Goal: Transaction & Acquisition: Purchase product/service

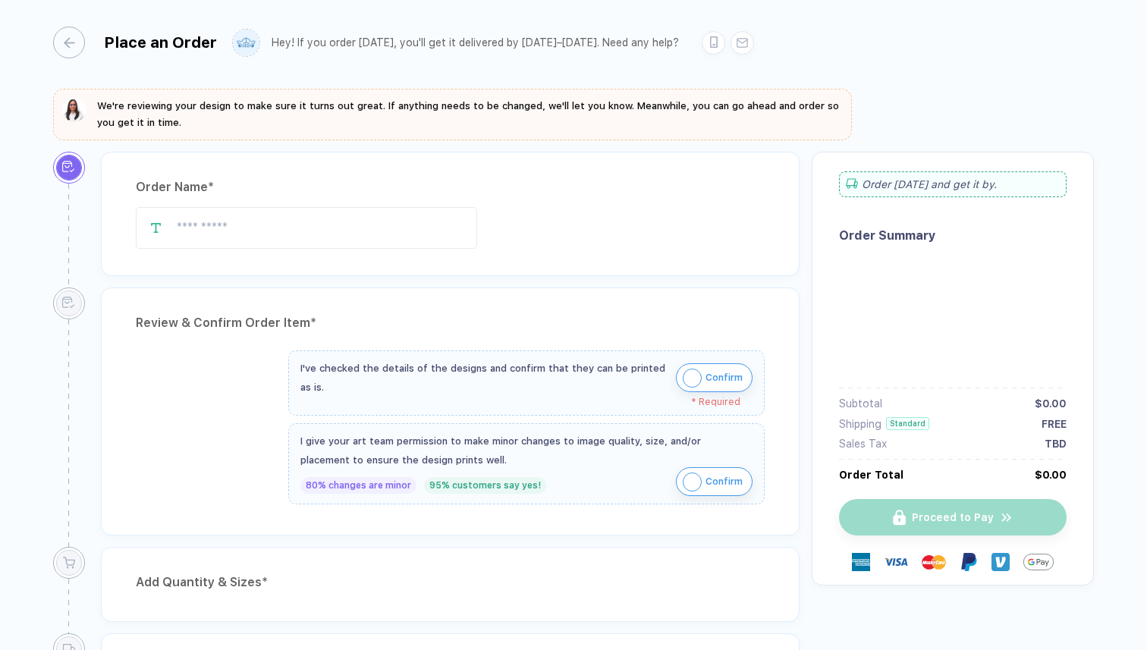
type input "**********"
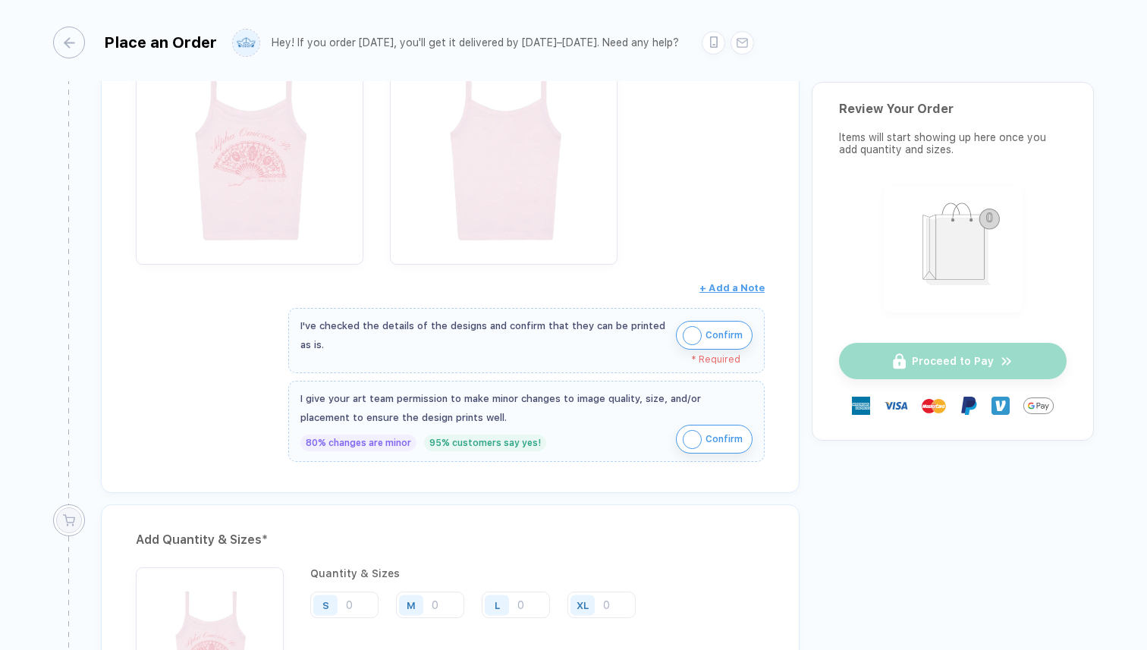
scroll to position [394, 0]
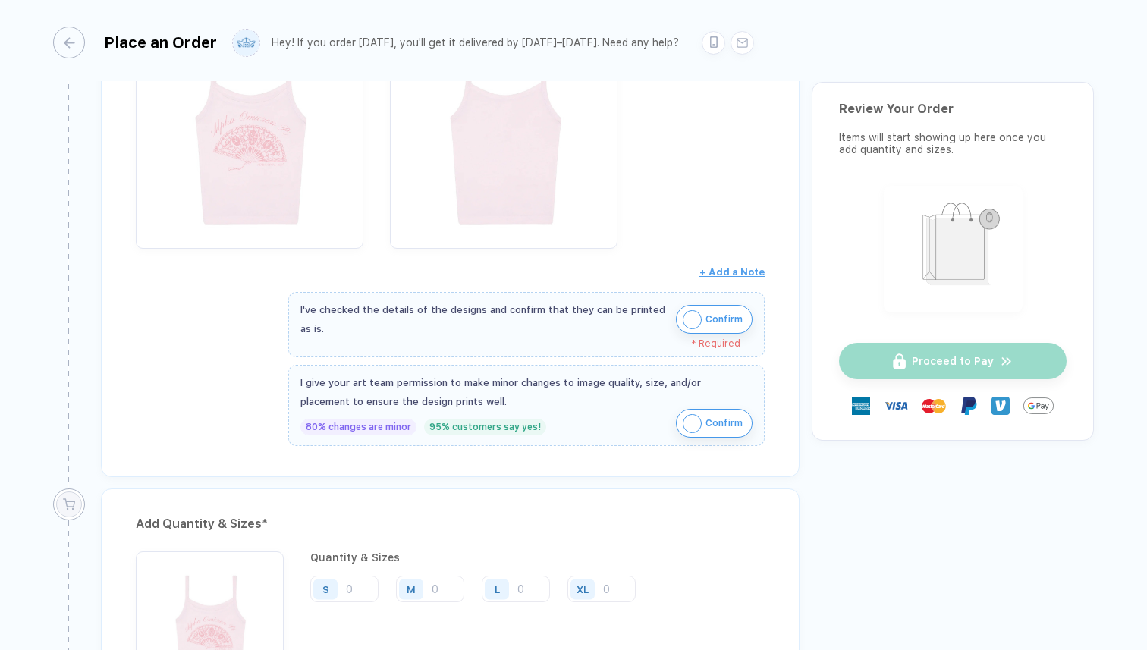
click at [689, 323] on img "button" at bounding box center [691, 319] width 19 height 19
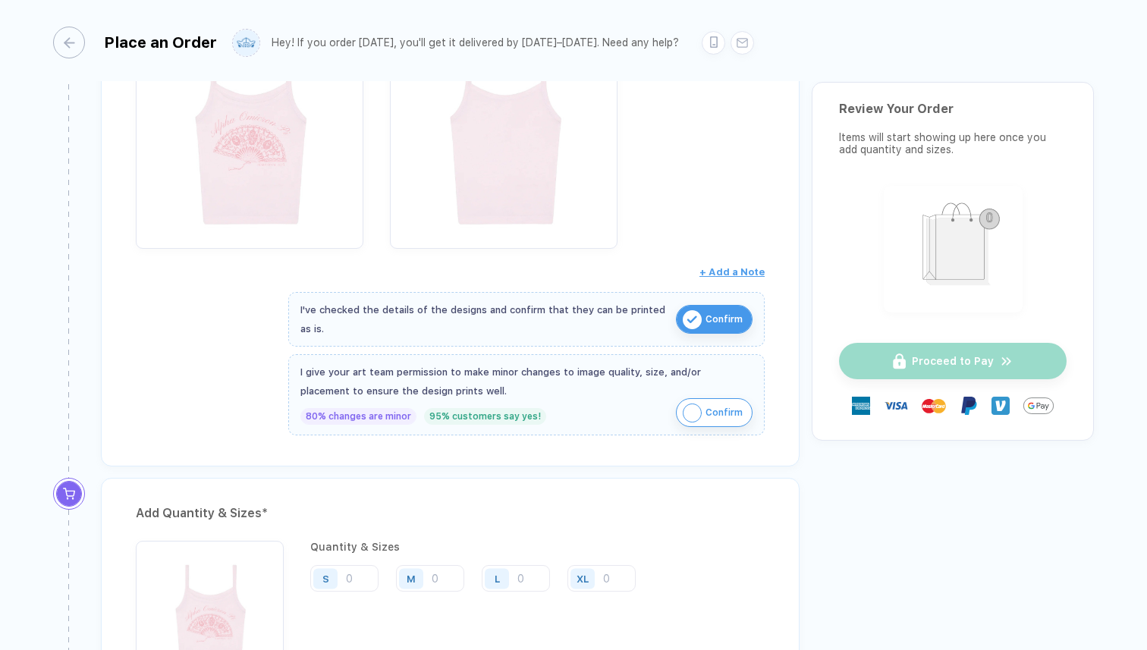
click at [686, 403] on img "button" at bounding box center [691, 412] width 19 height 19
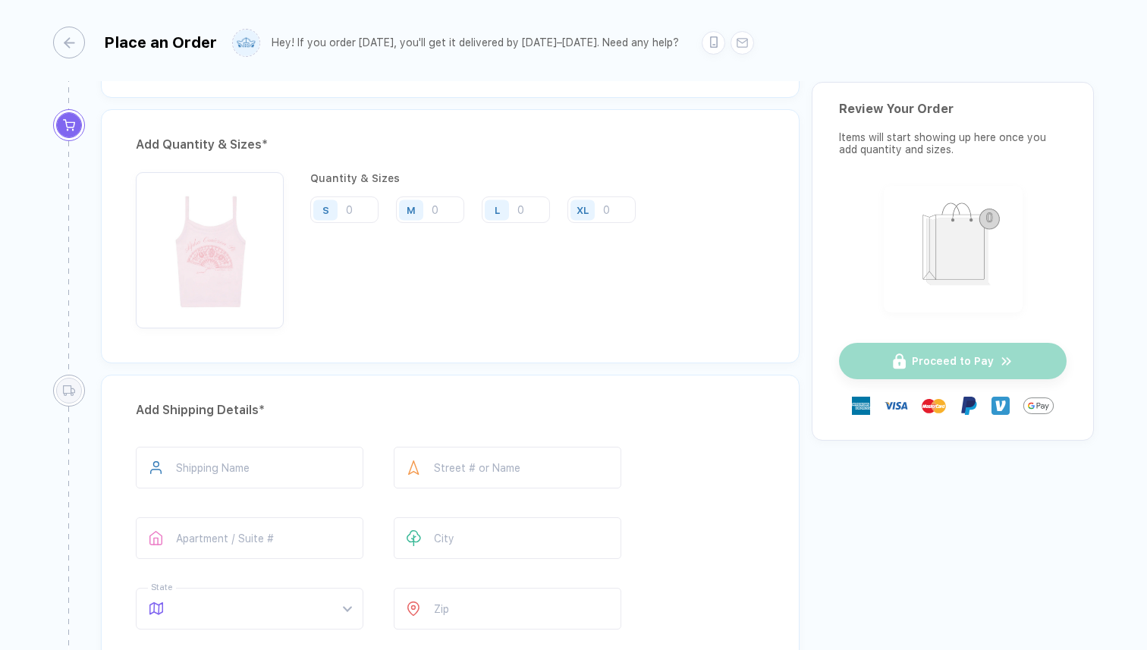
scroll to position [758, 0]
click at [356, 207] on input "number" at bounding box center [344, 214] width 68 height 27
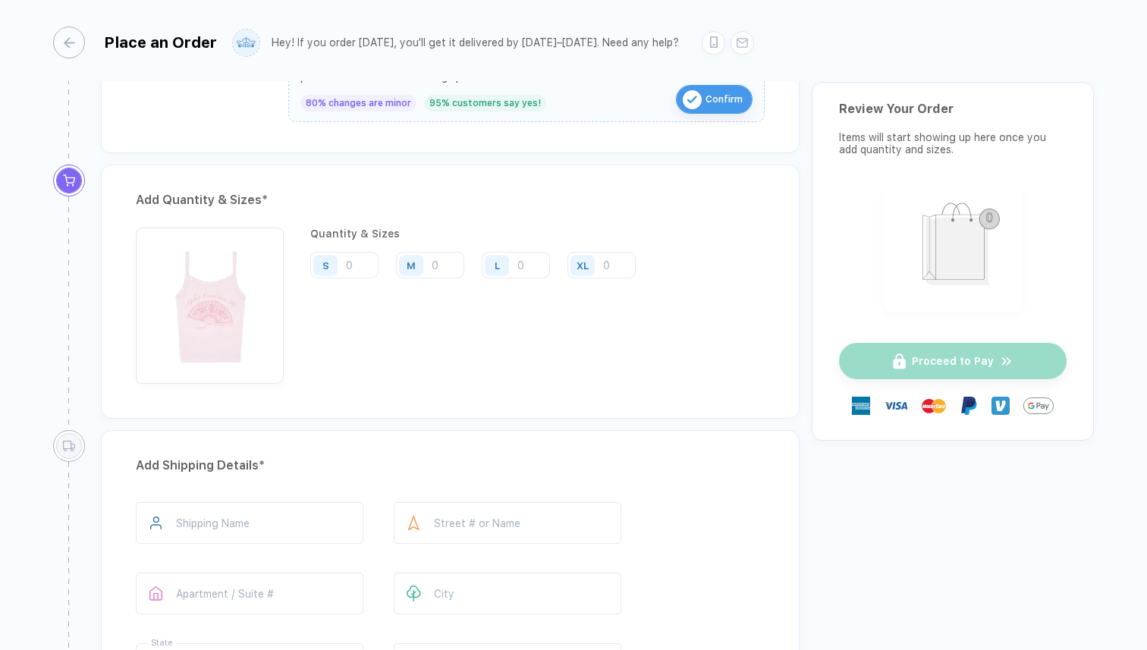
scroll to position [711, 0]
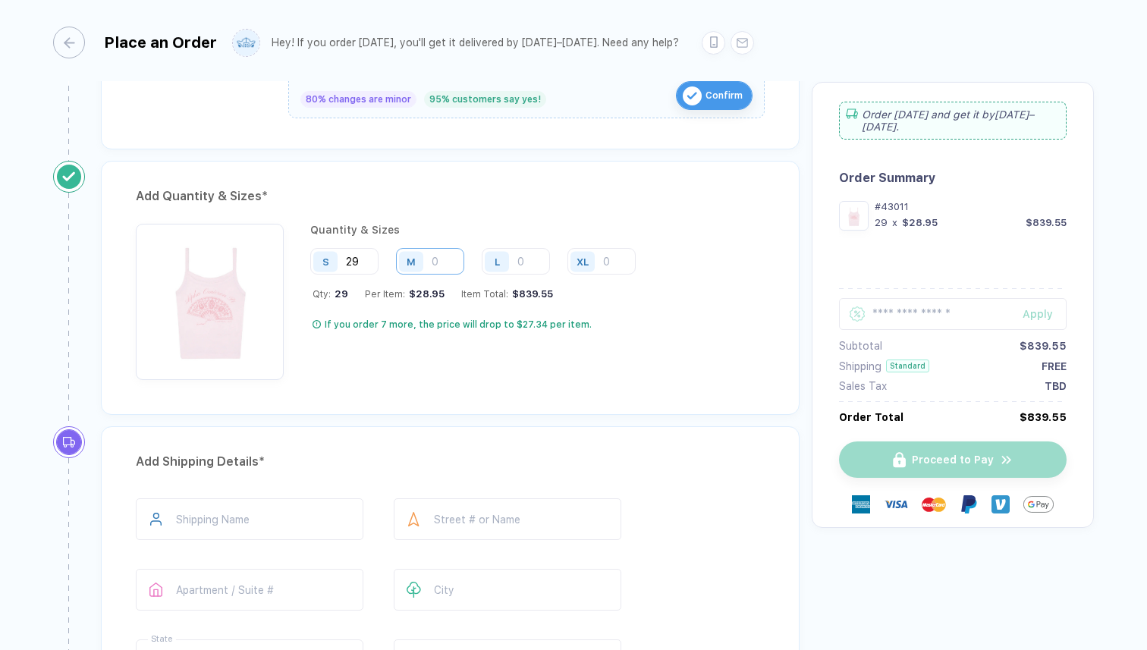
type input "29"
click at [445, 259] on input "number" at bounding box center [430, 261] width 68 height 27
type input "5"
click at [530, 256] on input "number" at bounding box center [516, 261] width 68 height 27
type input "2"
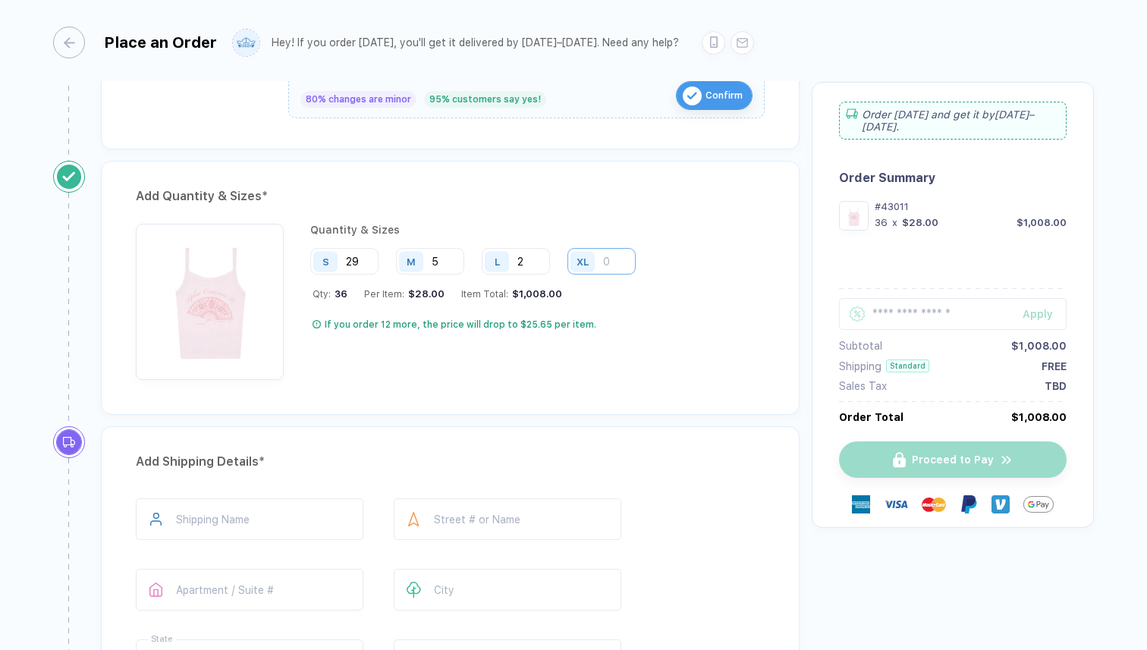
click at [616, 260] on input "number" at bounding box center [601, 261] width 68 height 27
type input "1"
click at [444, 261] on input "5" at bounding box center [430, 261] width 68 height 27
click at [535, 258] on input "2" at bounding box center [516, 261] width 68 height 27
type input "3"
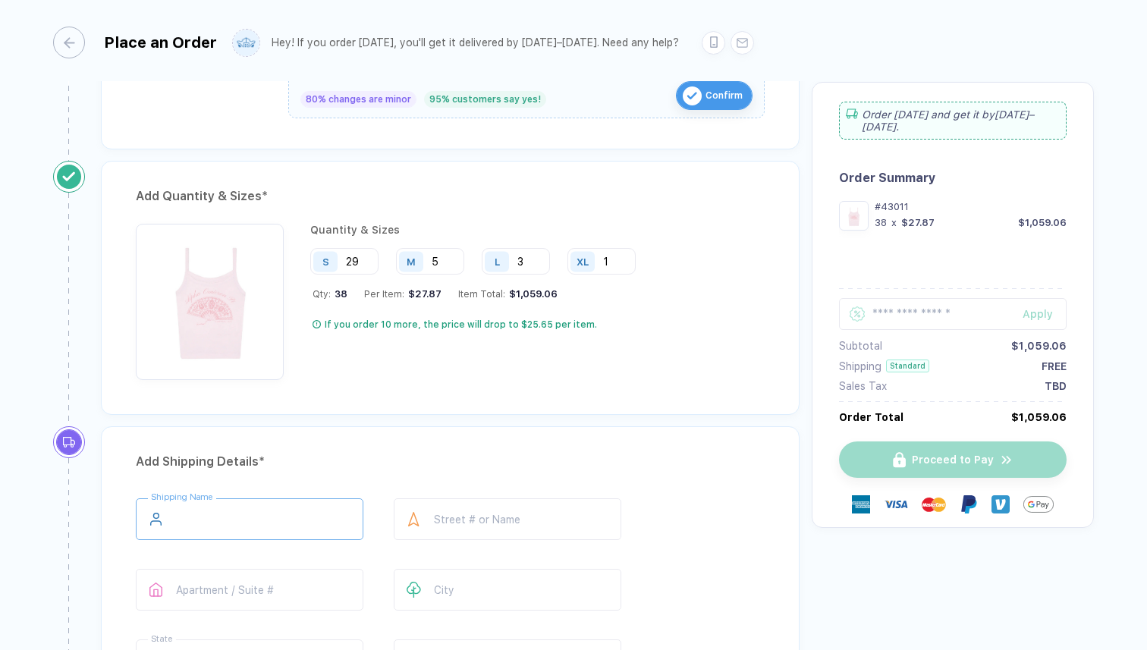
click at [257, 508] on input "text" at bounding box center [249, 519] width 227 height 42
type input "**********"
type input "*********"
type input "**"
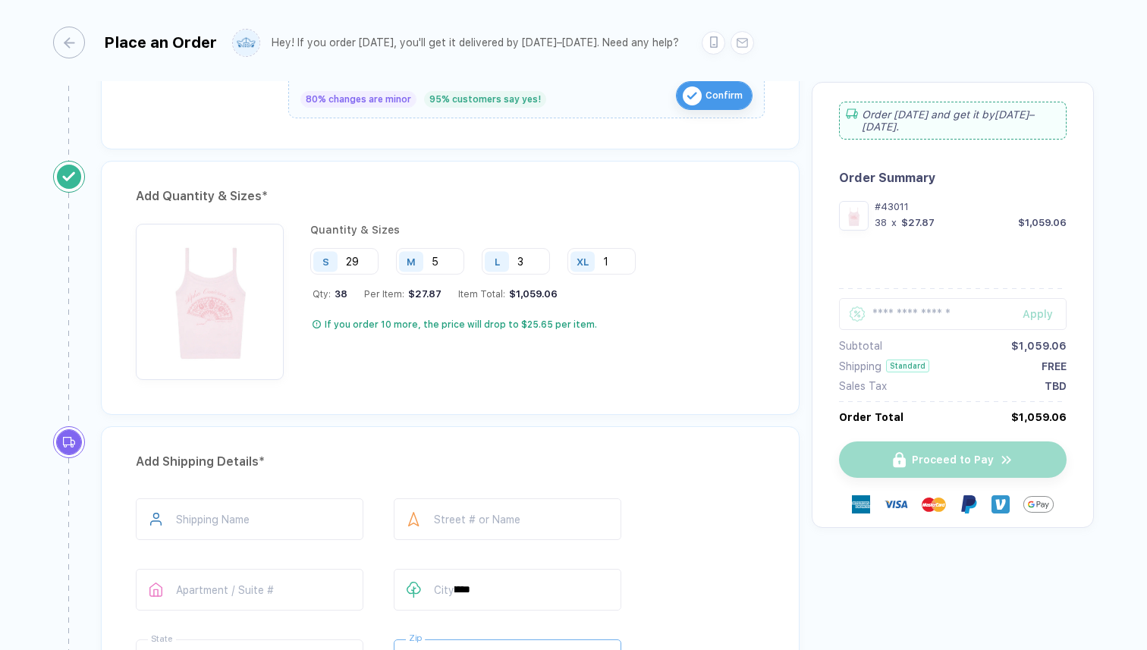
type input "*****"
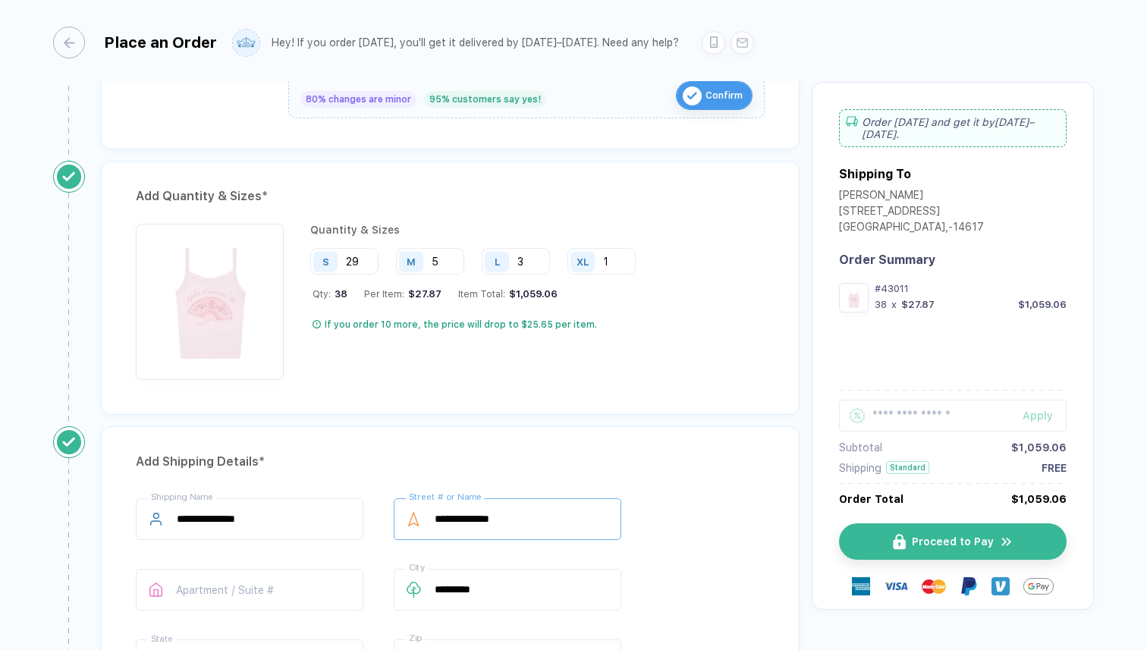
drag, startPoint x: 536, startPoint y: 522, endPoint x: 430, endPoint y: 510, distance: 106.9
click at [430, 510] on div "**********" at bounding box center [507, 519] width 227 height 42
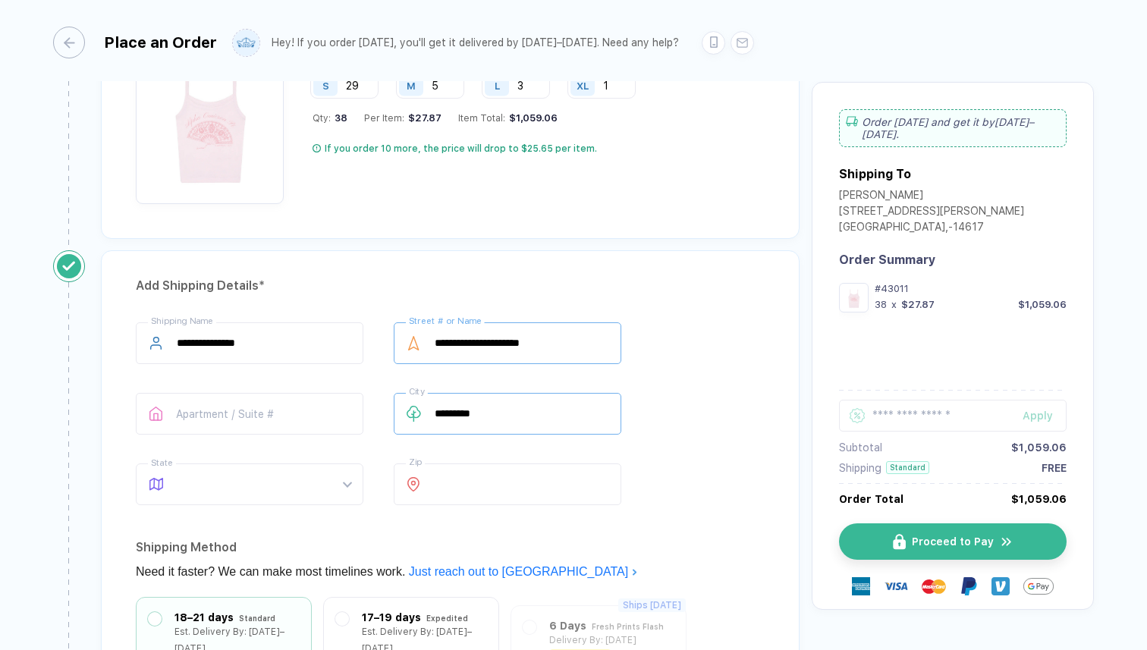
scroll to position [927, 0]
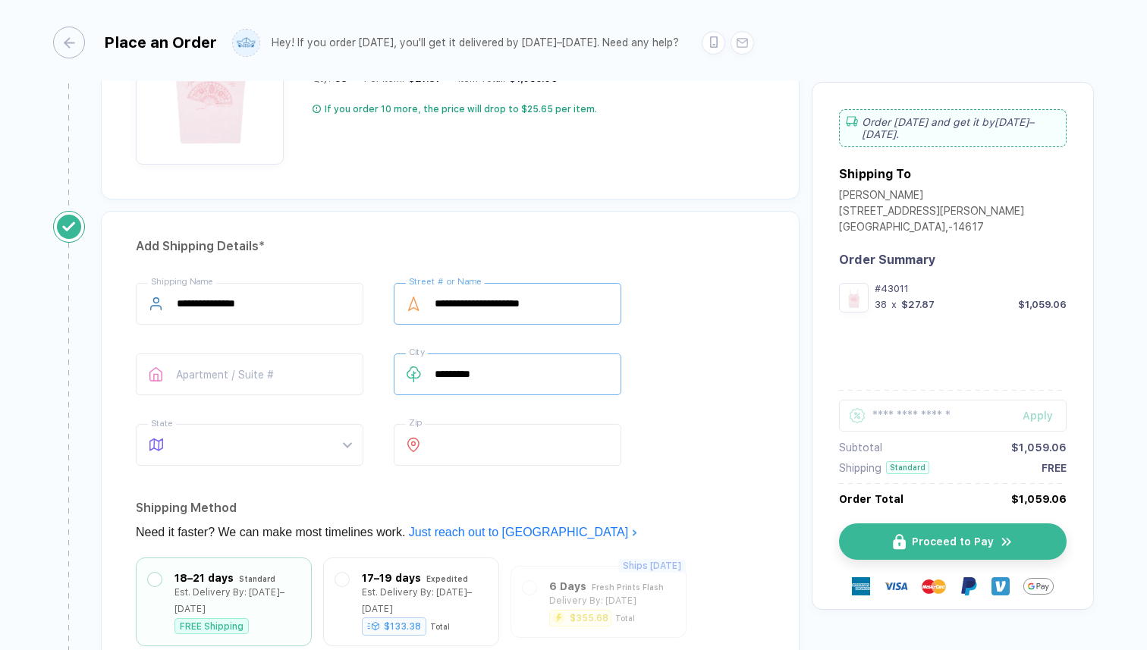
type input "**********"
drag, startPoint x: 519, startPoint y: 381, endPoint x: 433, endPoint y: 371, distance: 87.1
click at [433, 371] on div "********* City" at bounding box center [507, 374] width 227 height 42
type input "**********"
drag, startPoint x: 481, startPoint y: 441, endPoint x: 424, endPoint y: 439, distance: 56.9
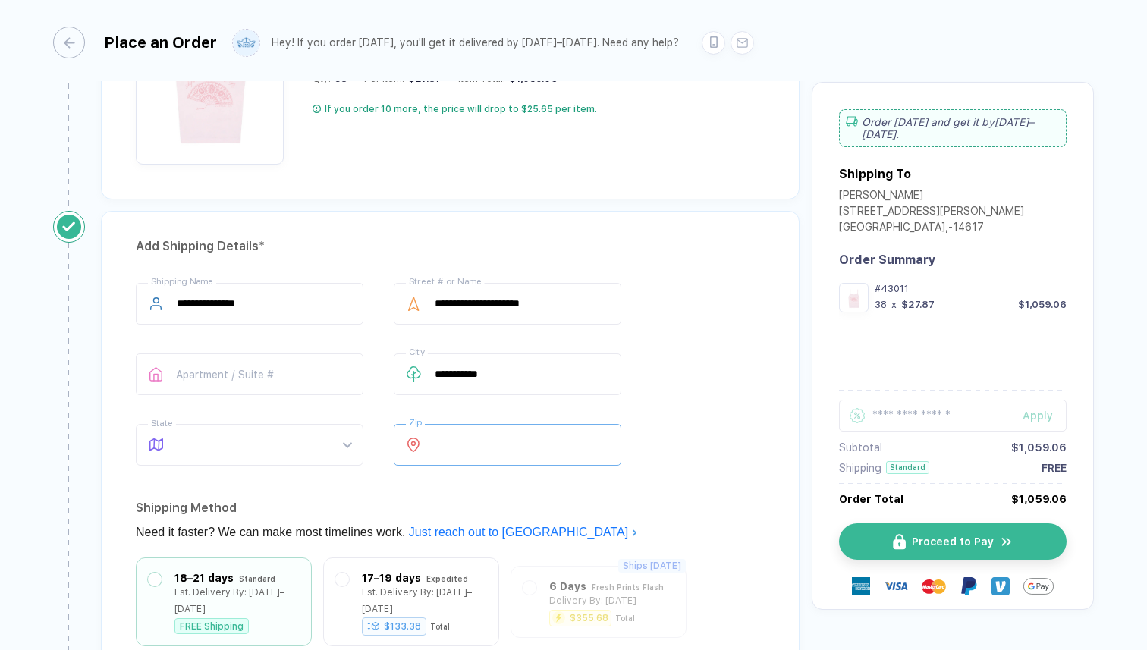
click at [424, 439] on div "***** Zip" at bounding box center [507, 445] width 227 height 42
click at [296, 448] on span at bounding box center [264, 445] width 174 height 40
type input "*****"
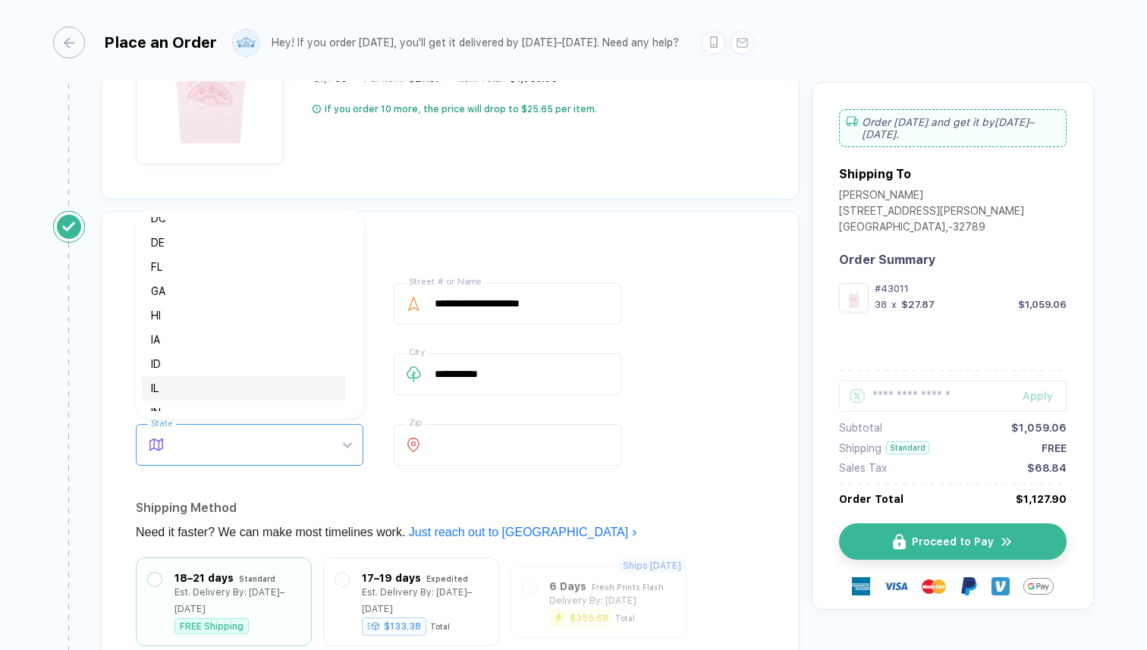
scroll to position [165, 0]
click at [167, 277] on div "FL" at bounding box center [243, 283] width 185 height 17
click at [282, 485] on div "**********" at bounding box center [450, 513] width 698 height 604
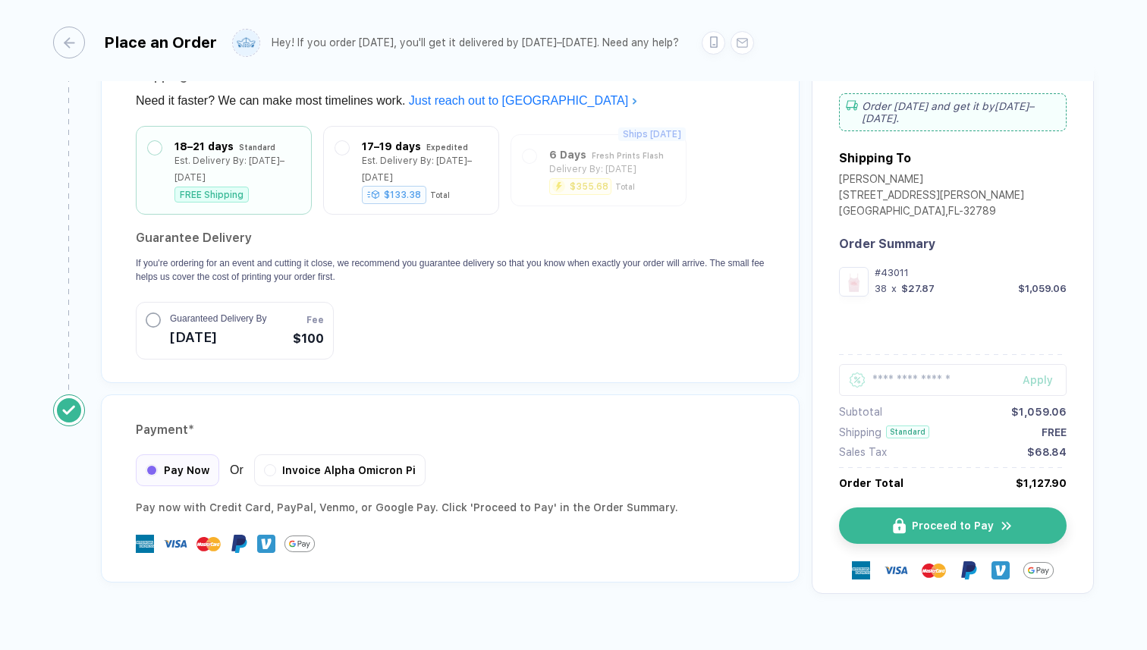
scroll to position [1359, 0]
click at [897, 507] on button "Proceed to Pay" at bounding box center [958, 525] width 227 height 36
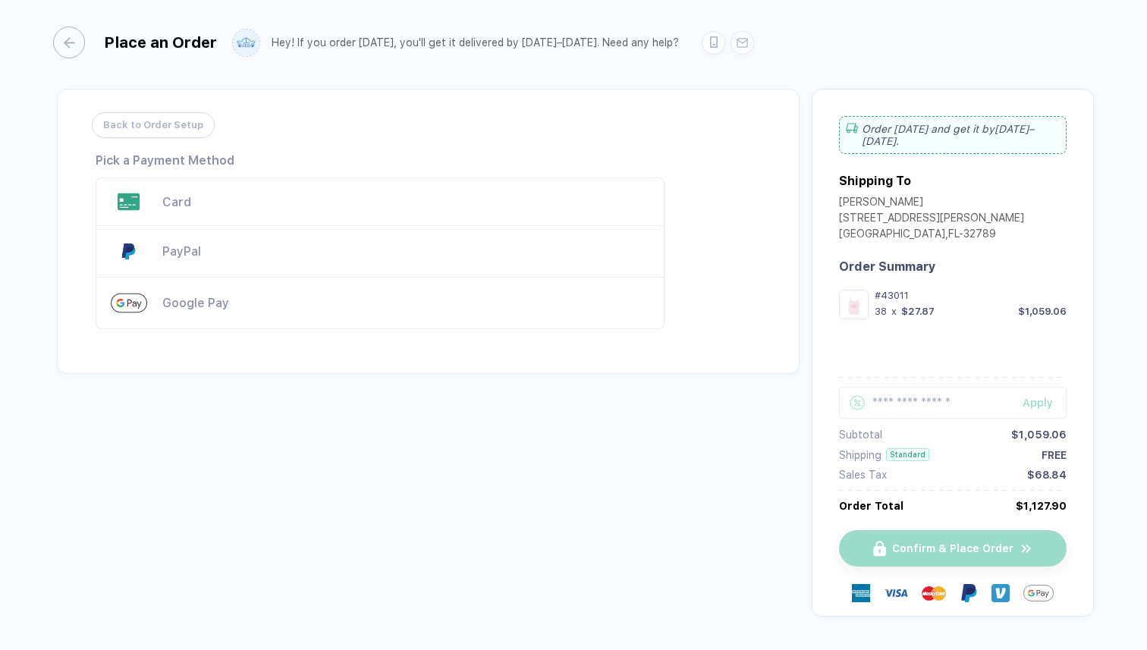
click at [211, 201] on div "Card" at bounding box center [405, 202] width 487 height 14
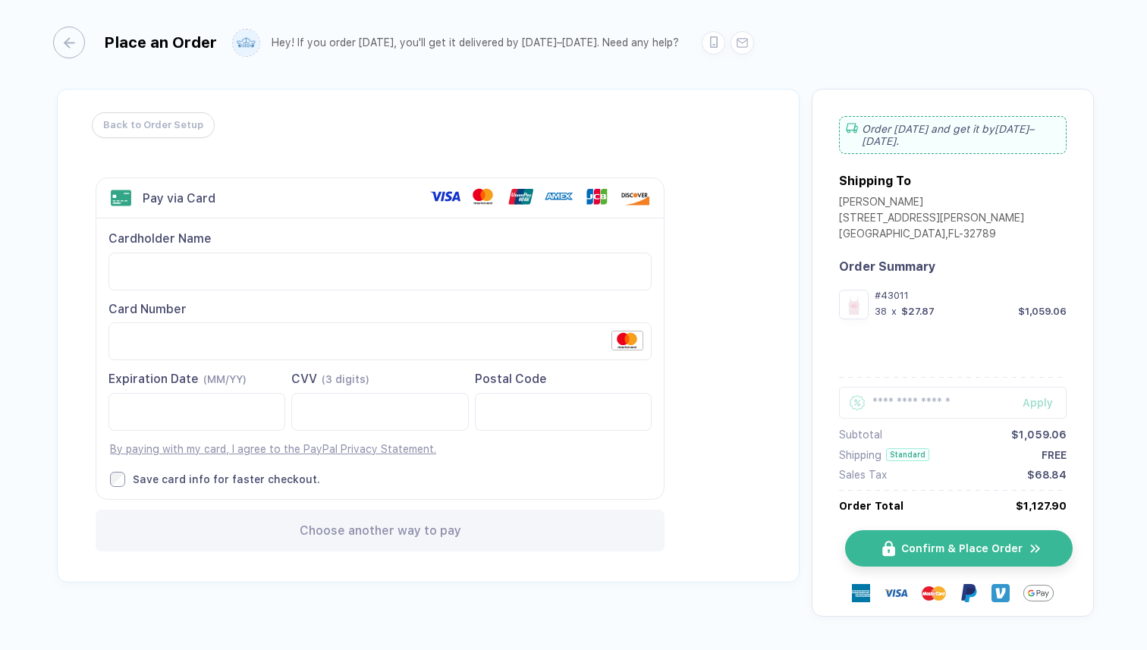
click at [903, 542] on span "Confirm & Place Order" at bounding box center [961, 548] width 121 height 12
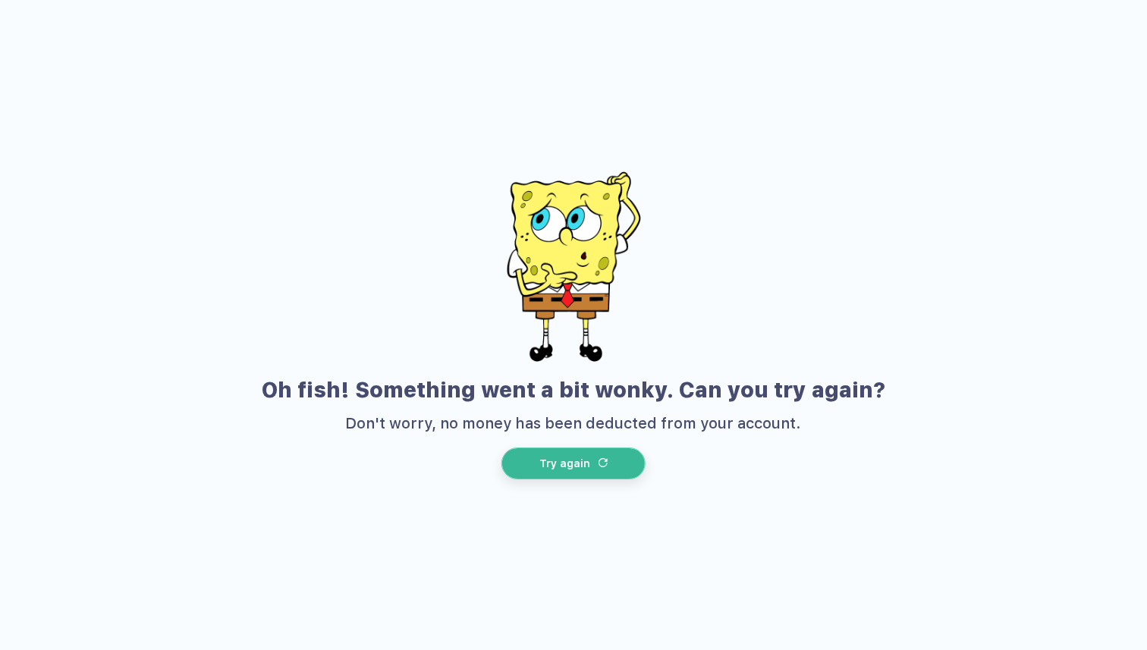
click at [569, 457] on span "Try again" at bounding box center [564, 463] width 51 height 12
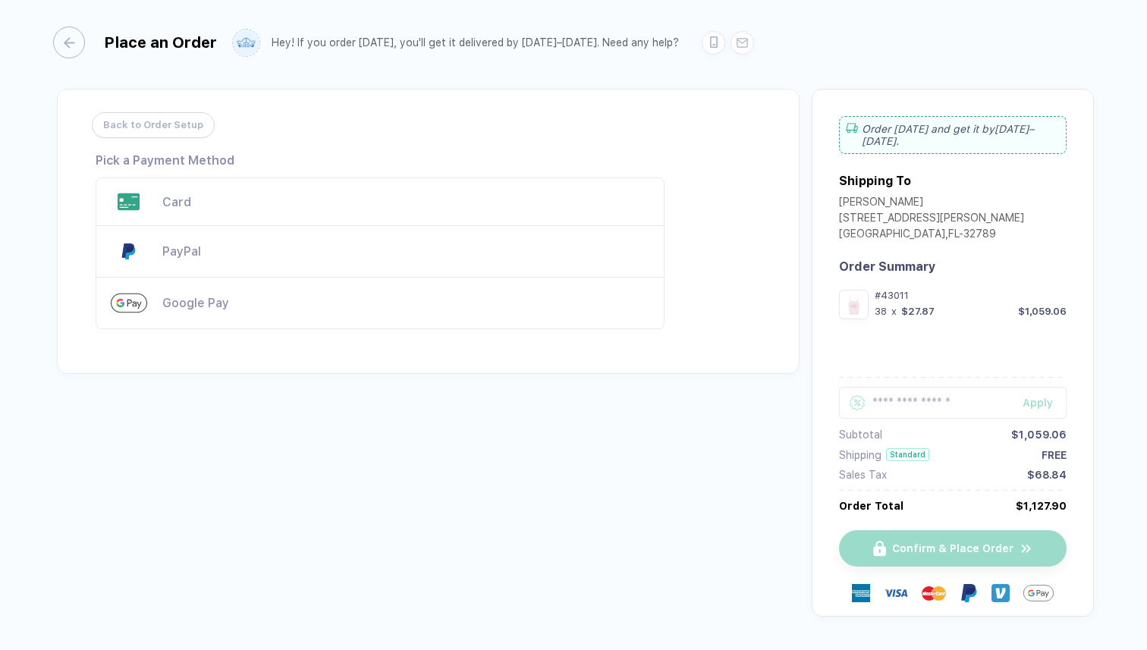
click at [234, 227] on div "PayPal" at bounding box center [380, 252] width 569 height 52
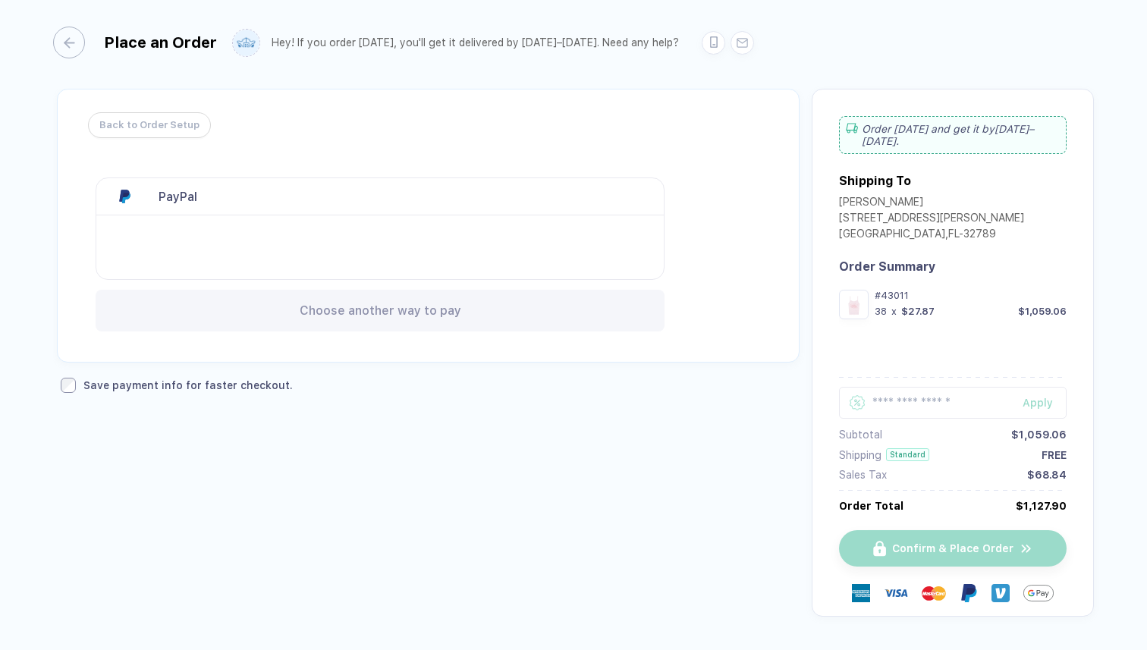
click at [156, 135] on span "Back to Order Setup" at bounding box center [149, 125] width 100 height 24
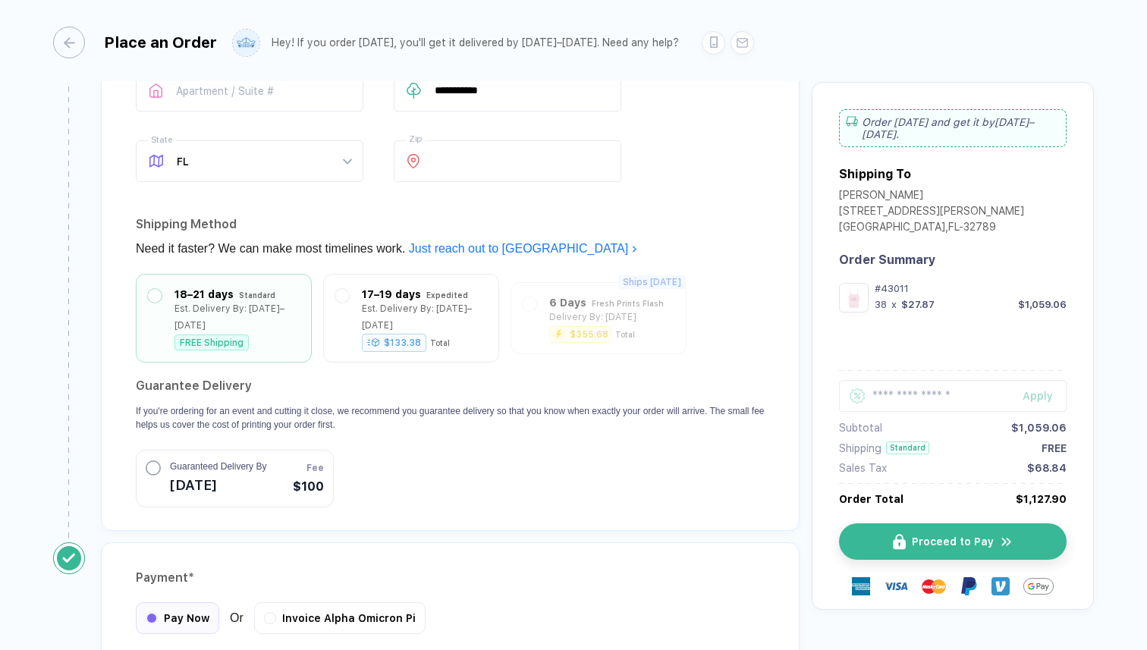
scroll to position [1364, 0]
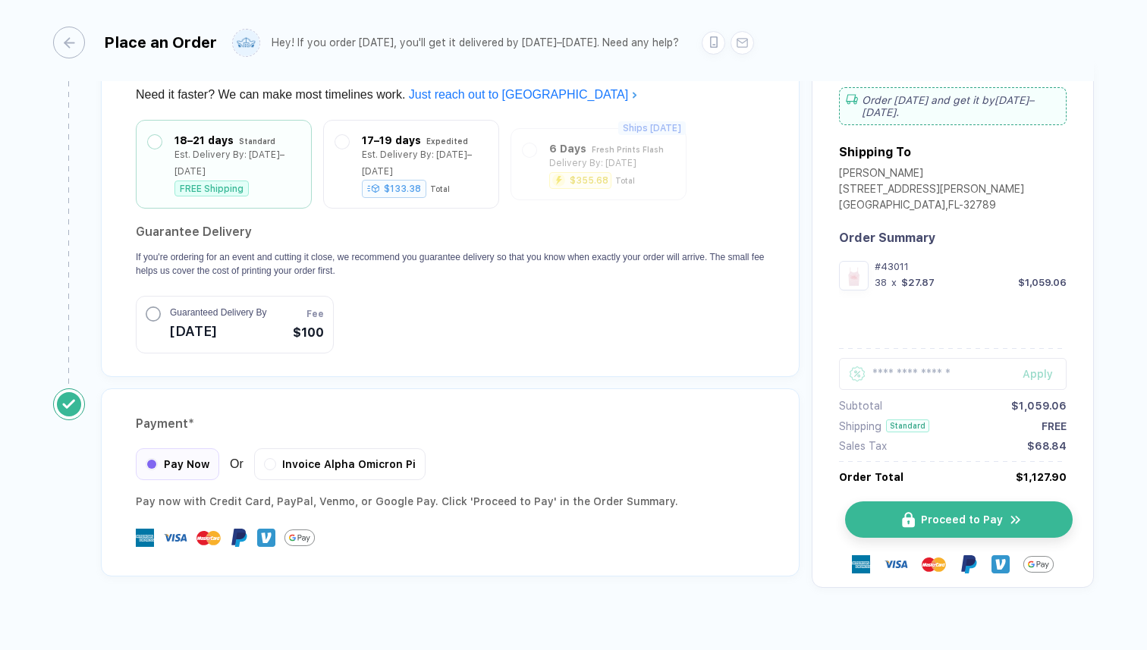
click at [889, 501] on button "Proceed to Pay" at bounding box center [958, 519] width 227 height 36
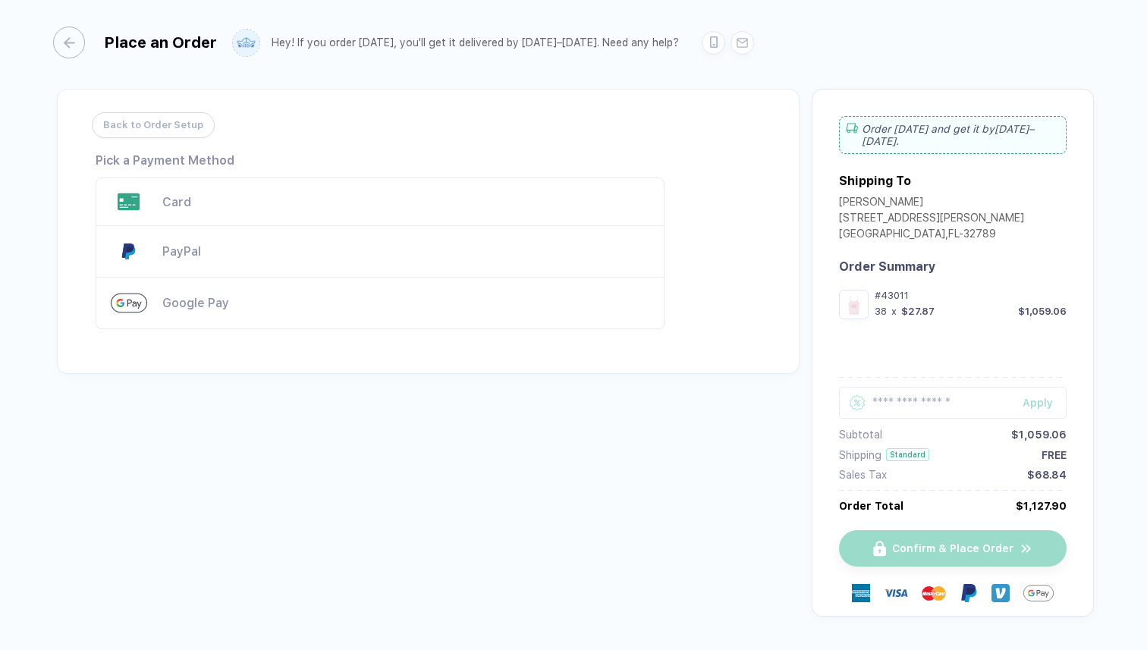
click at [298, 209] on div "Card" at bounding box center [380, 201] width 569 height 49
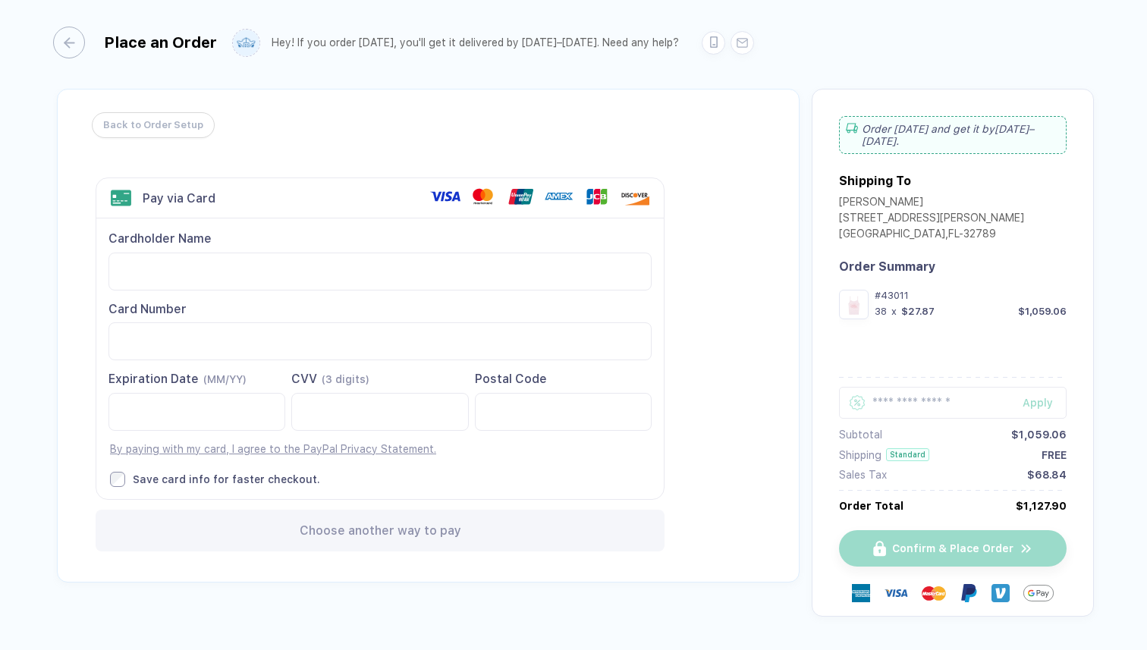
click at [225, 322] on div at bounding box center [379, 341] width 543 height 38
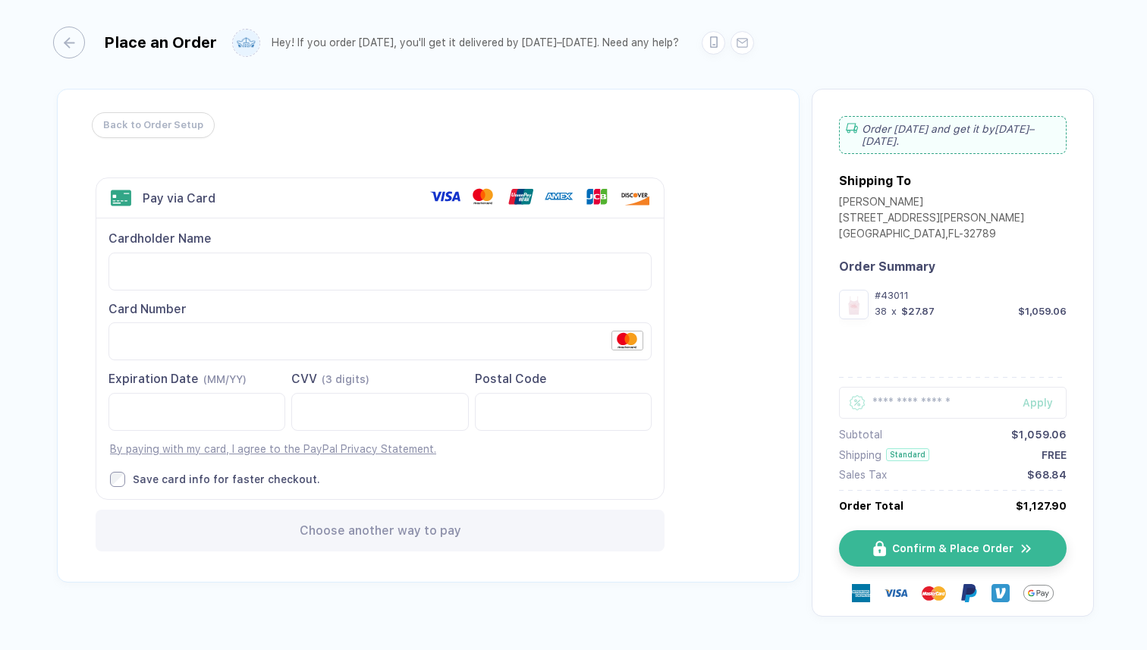
scroll to position [38, 0]
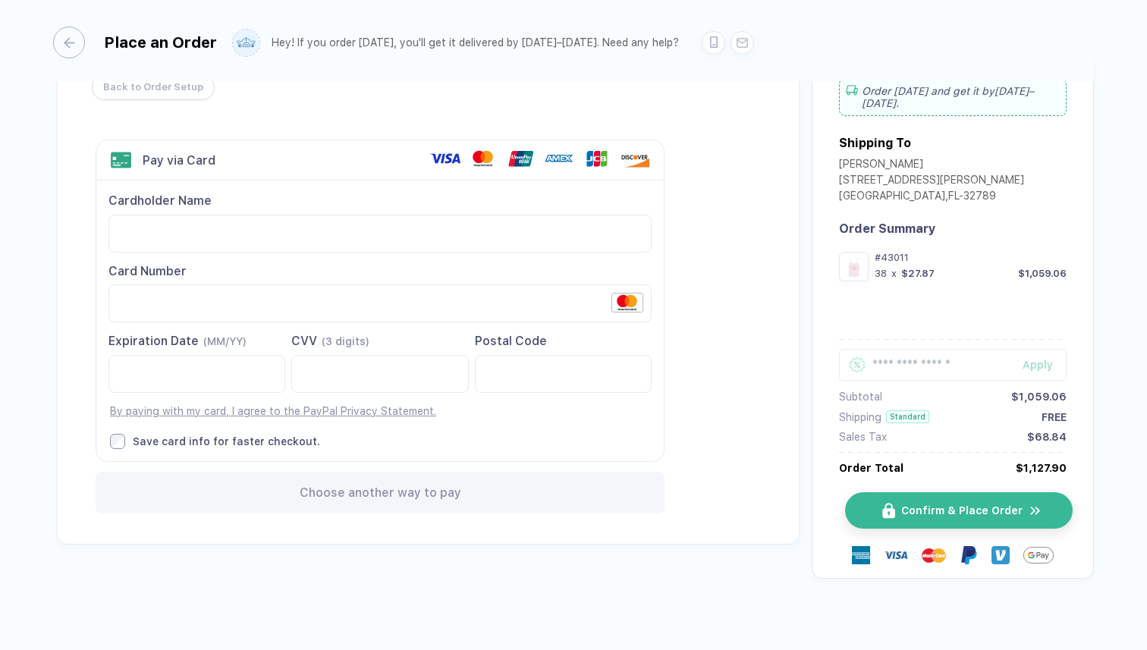
click at [893, 514] on button "Confirm & Place Order" at bounding box center [958, 510] width 227 height 36
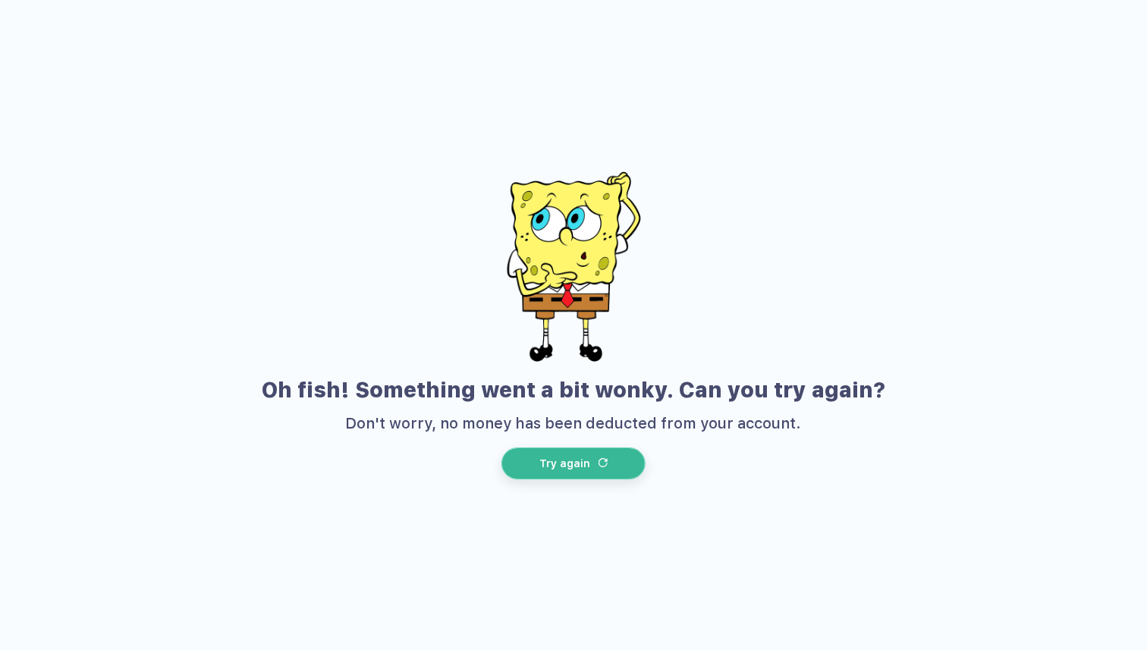
click at [616, 456] on button "Try again" at bounding box center [573, 463] width 144 height 32
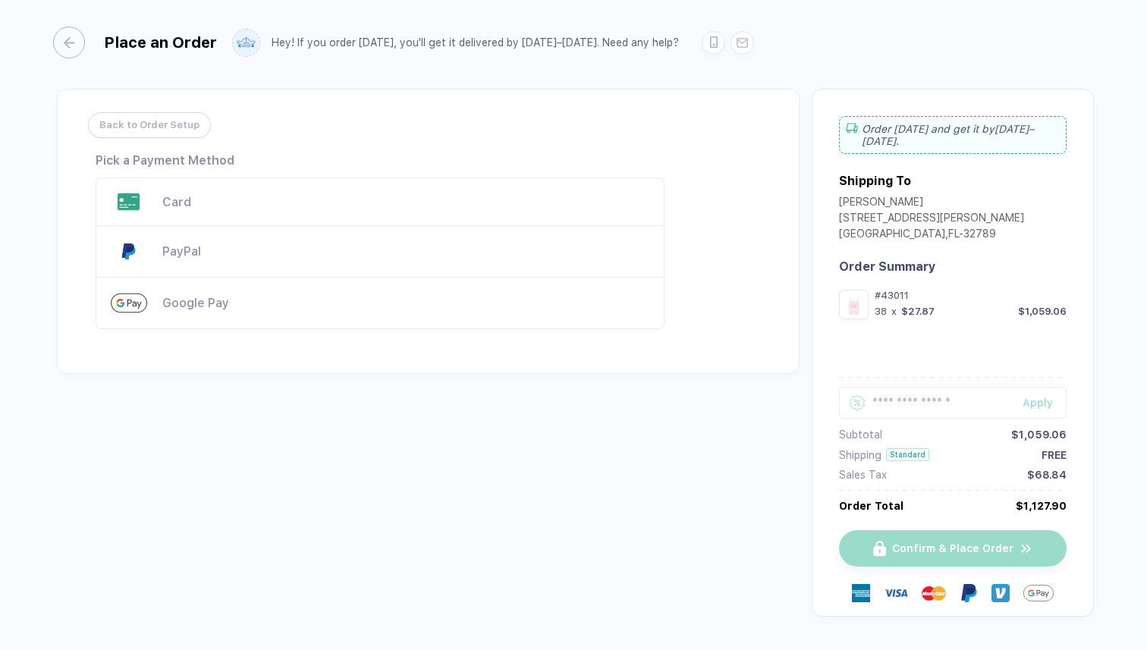
click at [184, 124] on span "Back to Order Setup" at bounding box center [149, 125] width 100 height 24
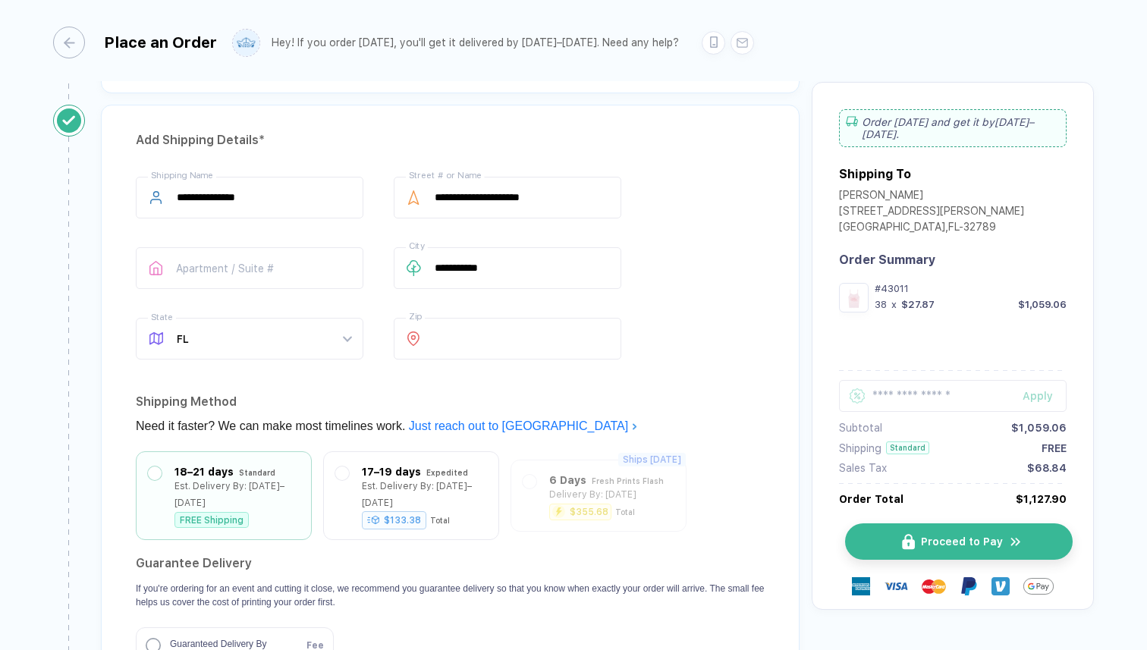
scroll to position [996, 0]
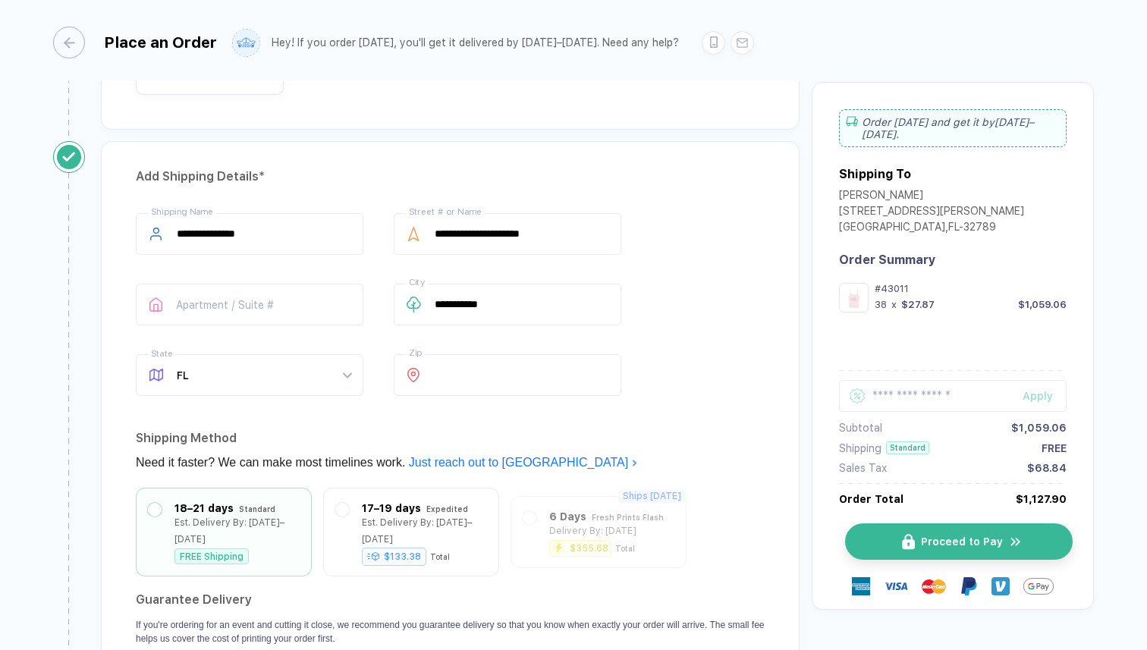
click at [914, 534] on button "Proceed to Pay" at bounding box center [958, 541] width 227 height 36
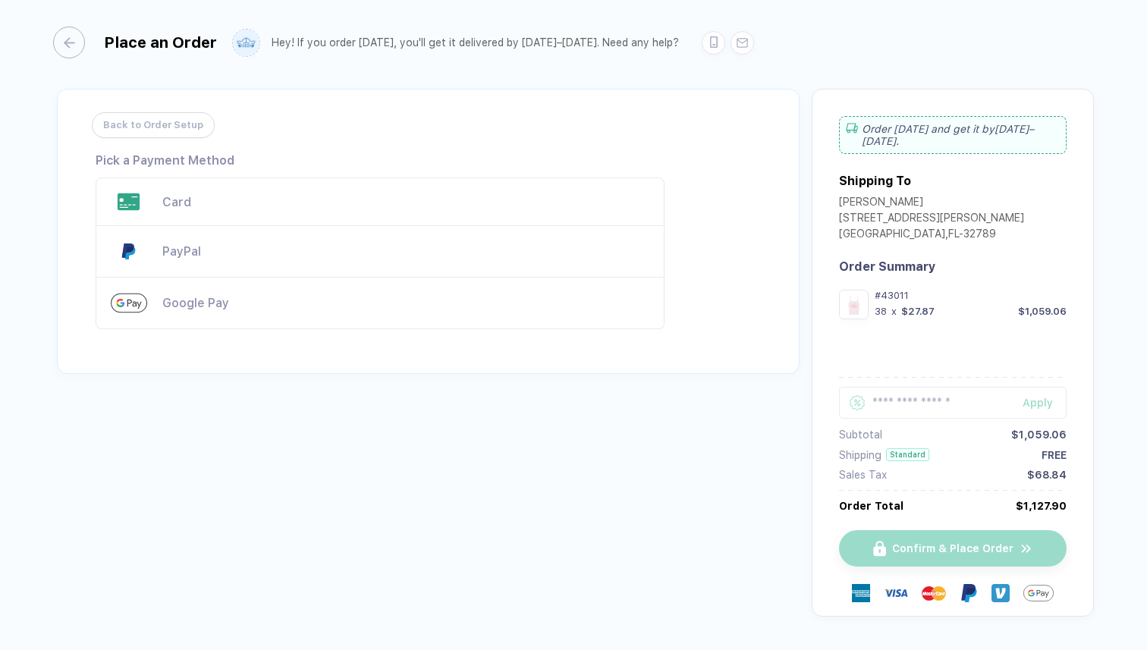
click at [281, 205] on div "Card" at bounding box center [405, 202] width 487 height 14
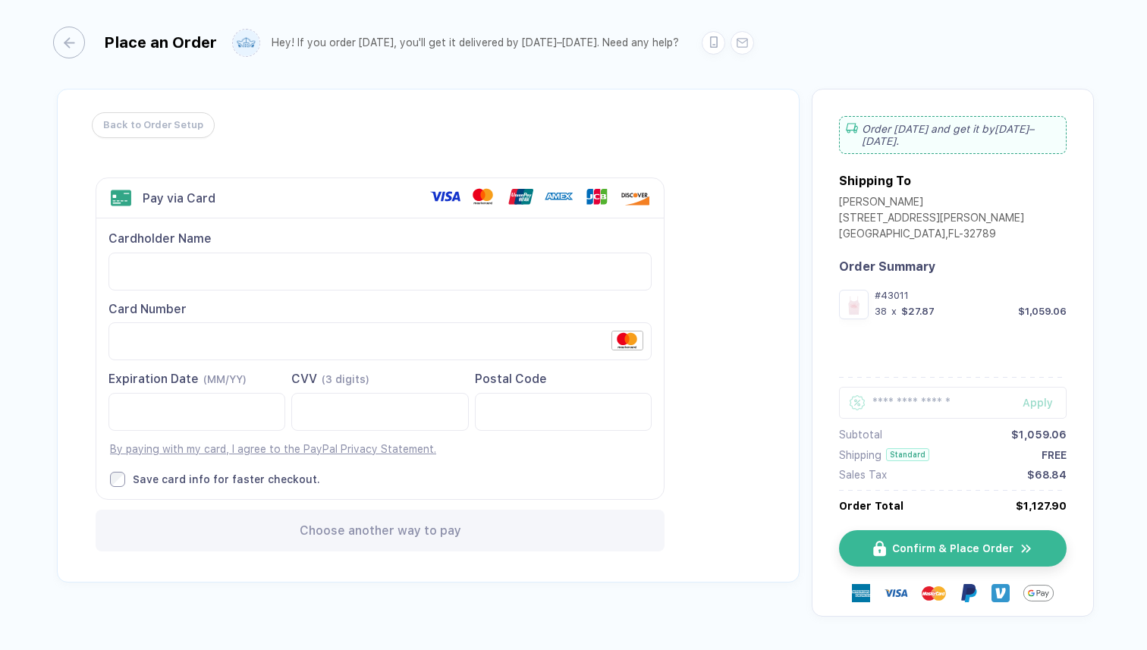
click at [651, 435] on div "Cardholder Name Card Number Expiration Date (MM/YY)" at bounding box center [379, 358] width 567 height 280
click at [933, 544] on button "Confirm & Place Order" at bounding box center [958, 548] width 227 height 36
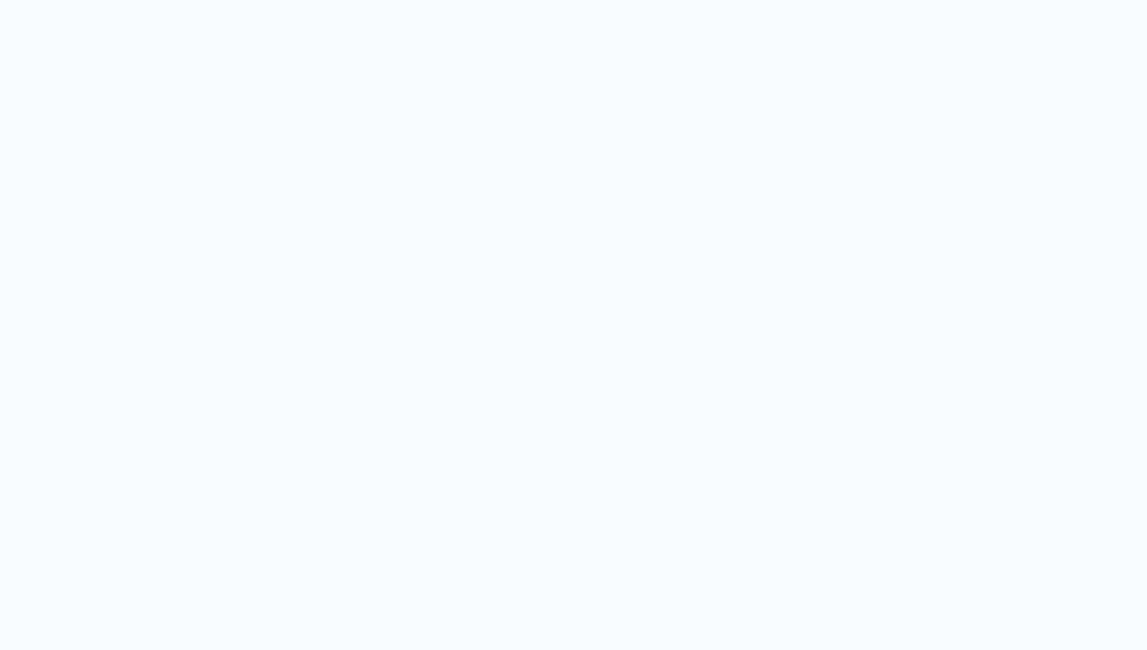
click at [557, 460] on span "Try again" at bounding box center [564, 463] width 51 height 12
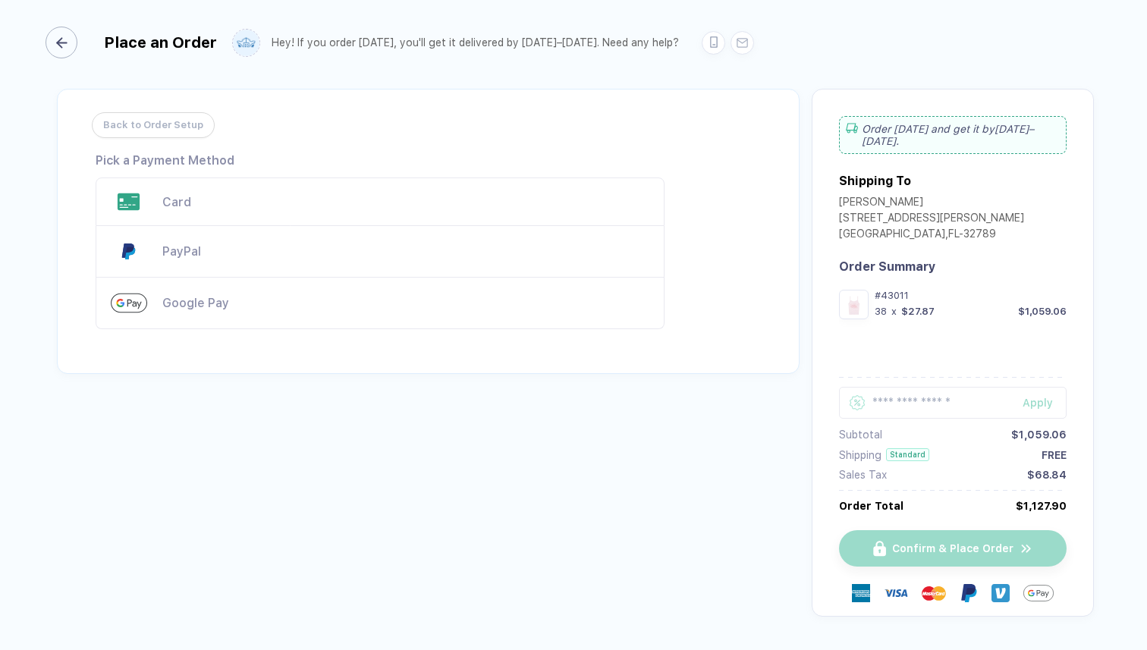
click at [75, 27] on button "button" at bounding box center [65, 43] width 32 height 32
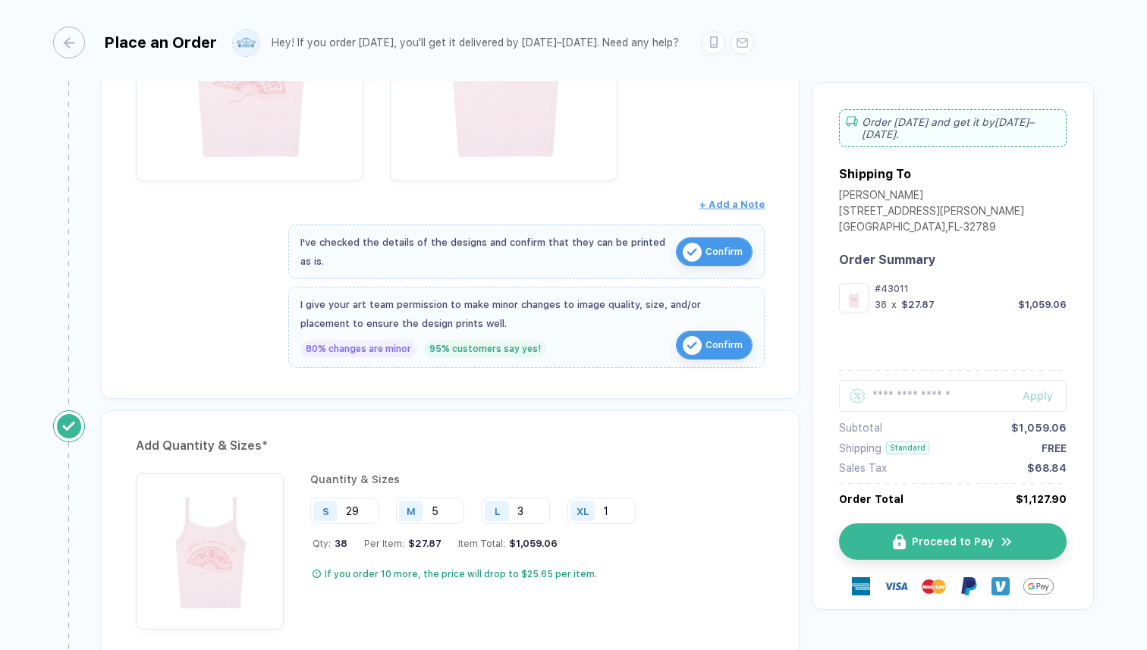
scroll to position [529, 0]
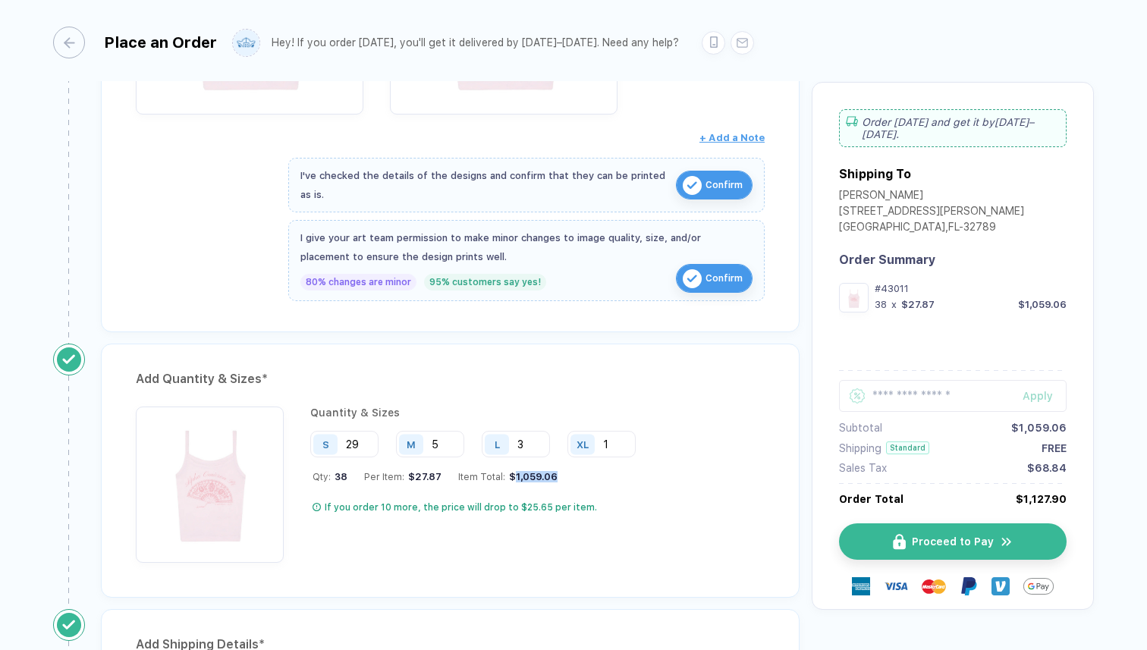
drag, startPoint x: 554, startPoint y: 473, endPoint x: 510, endPoint y: 474, distance: 44.0
click at [510, 474] on div "Qty: 38 Per Item: $27.87 Item Total: $1,059.06" at bounding box center [479, 476] width 334 height 11
copy div "1,059.06"
click at [1078, 494] on div "Order [DATE] and get it by [DATE]–[DATE] . Shipping To [PERSON_NAME] [STREET_AD…" at bounding box center [952, 346] width 282 height 528
drag, startPoint x: 1060, startPoint y: 485, endPoint x: 1010, endPoint y: 487, distance: 50.1
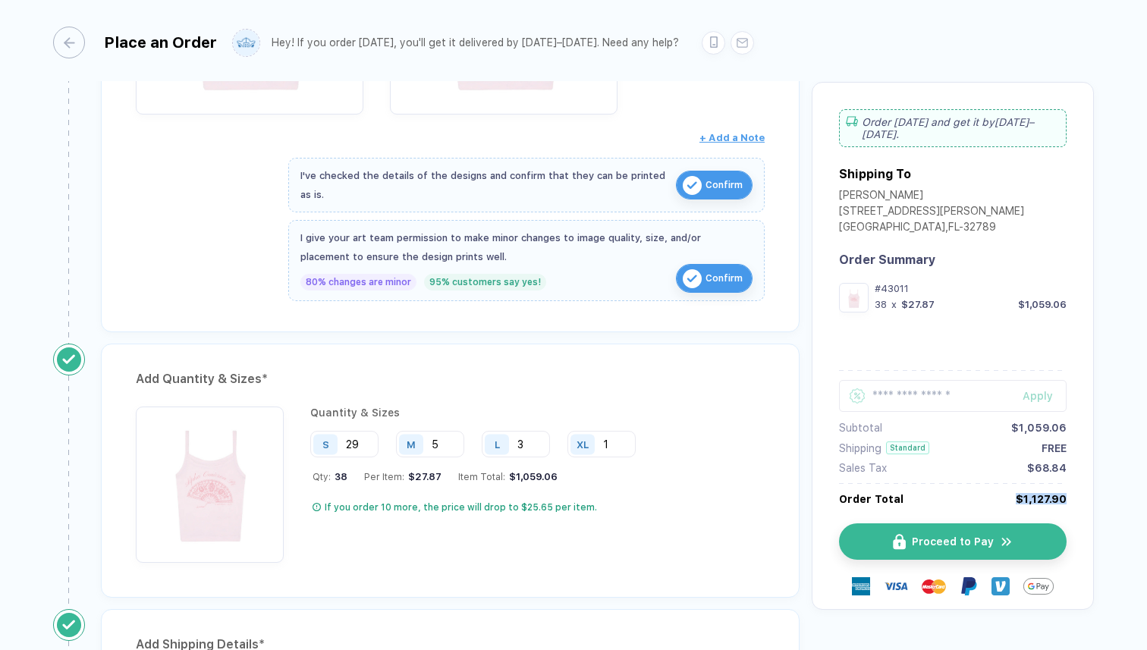
click at [1015, 493] on div "$1,127.90" at bounding box center [1040, 499] width 51 height 12
copy div "$1,127.90"
